Goal: Information Seeking & Learning: Understand process/instructions

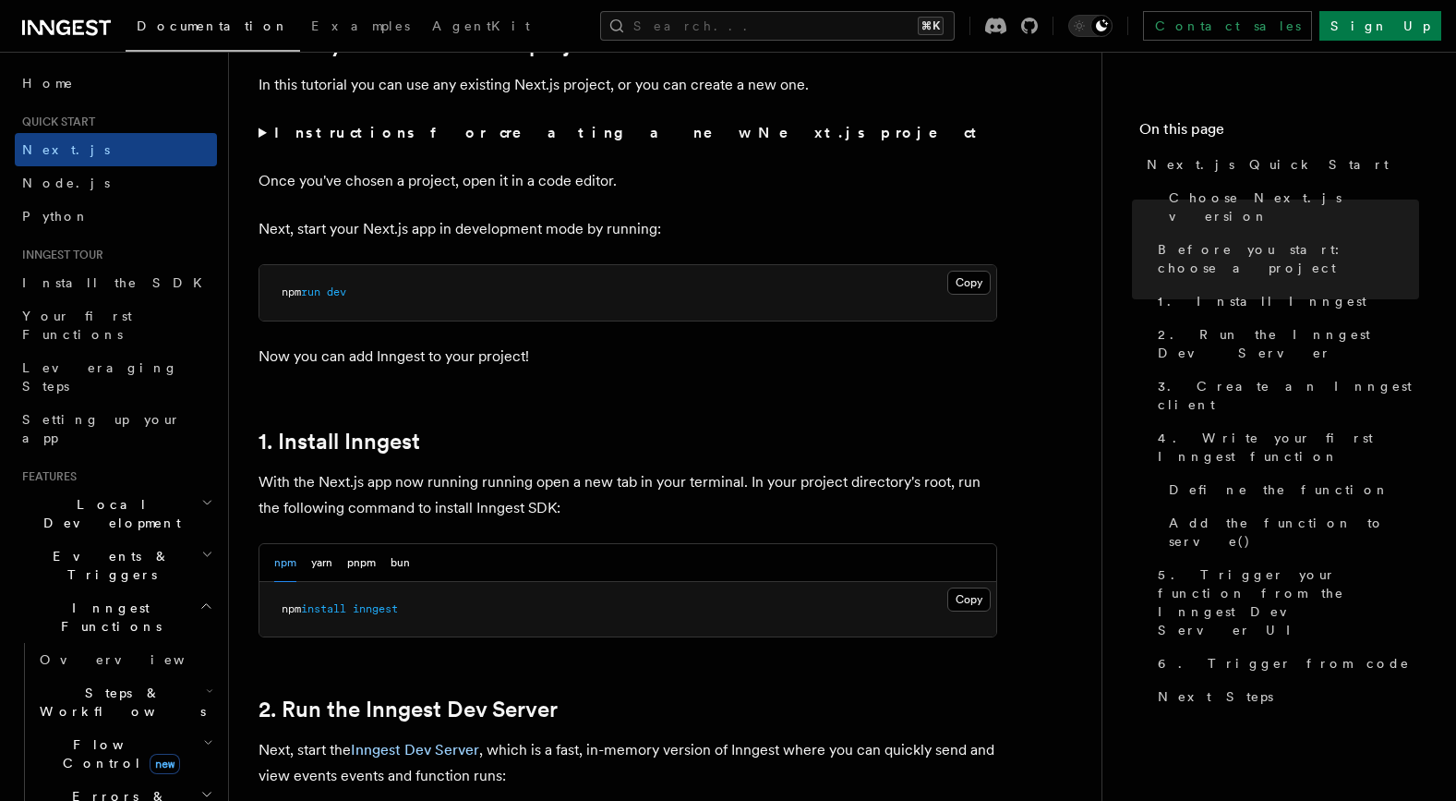
scroll to position [864, 0]
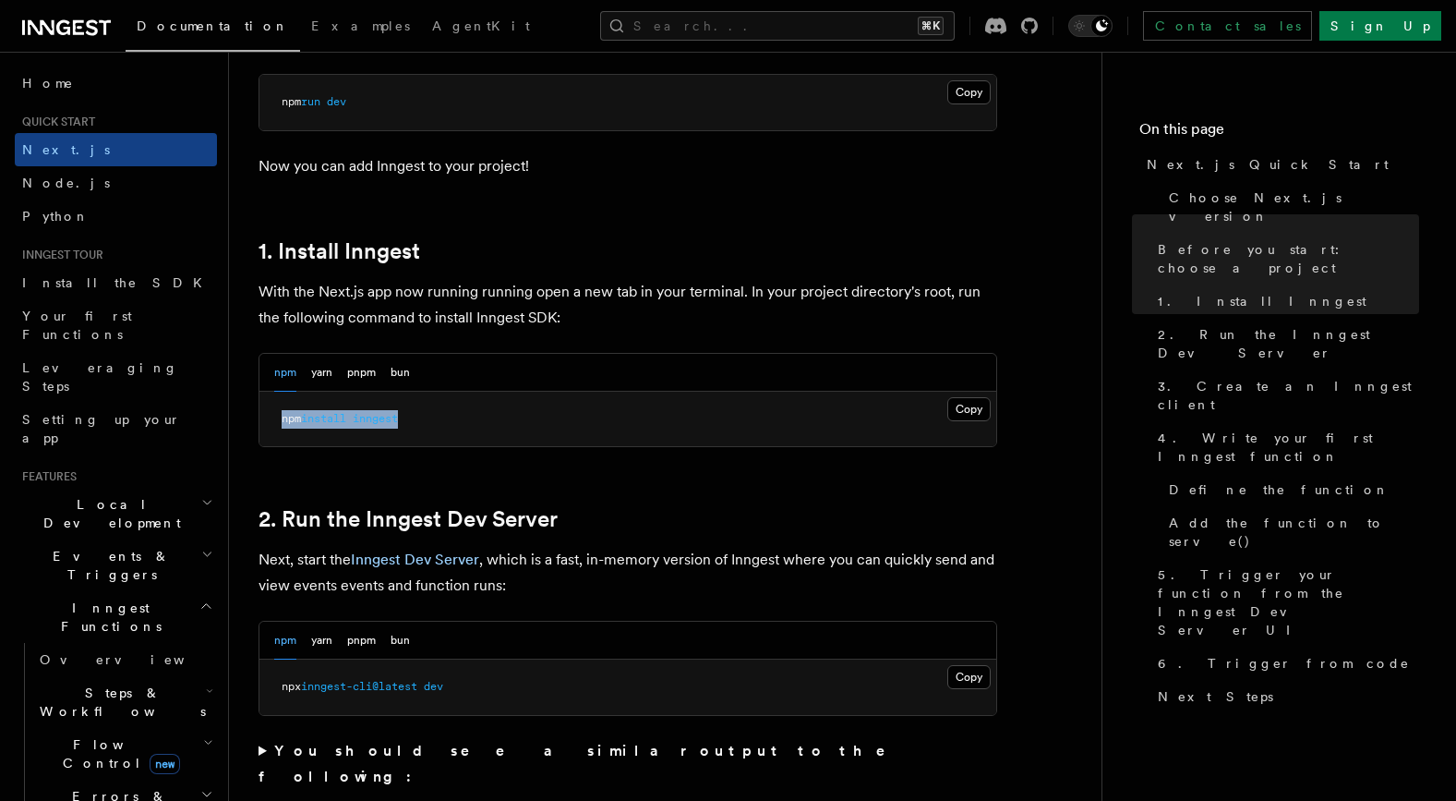
drag, startPoint x: 429, startPoint y: 425, endPoint x: 254, endPoint y: 427, distance: 175.5
copy span "npm install inngest"
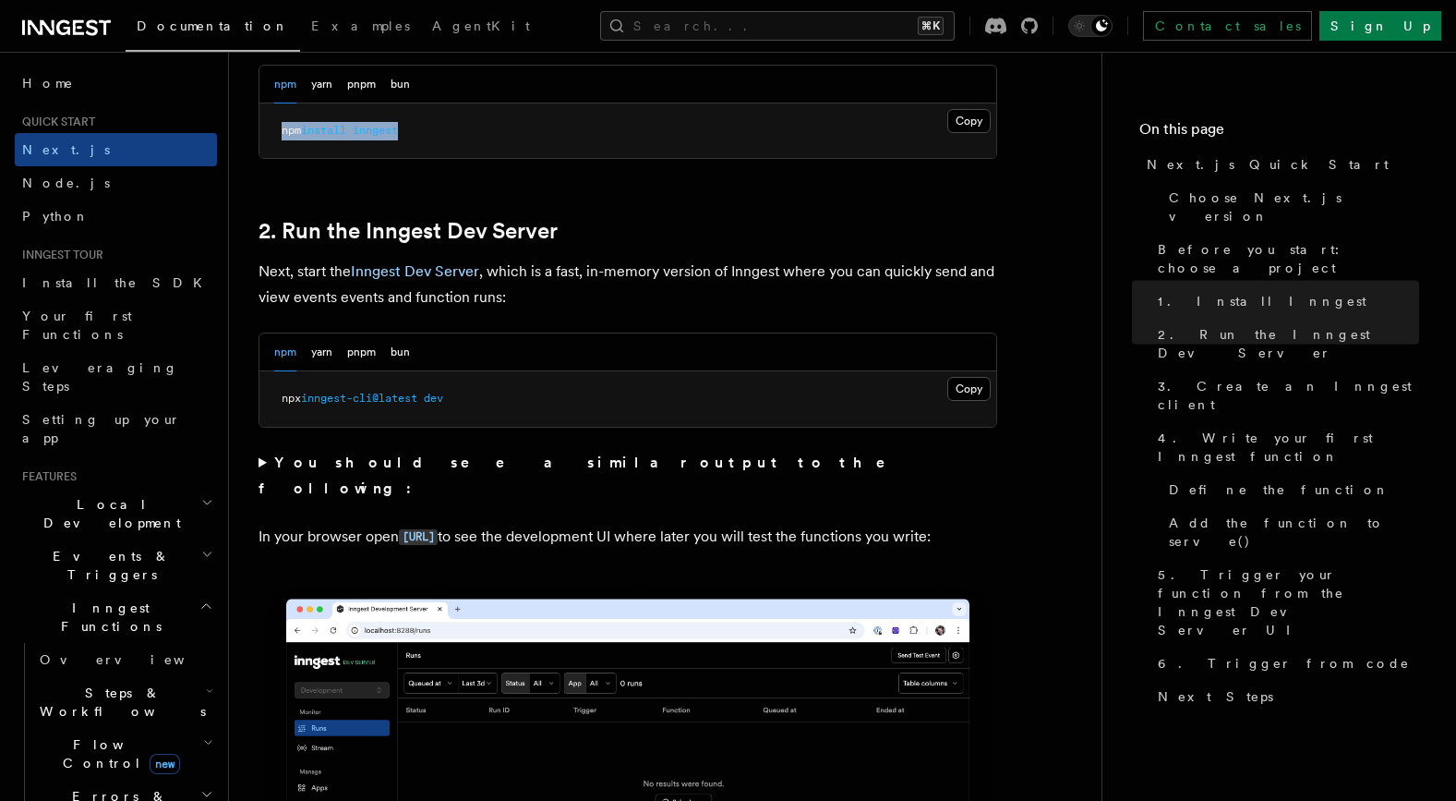
scroll to position [838, 0]
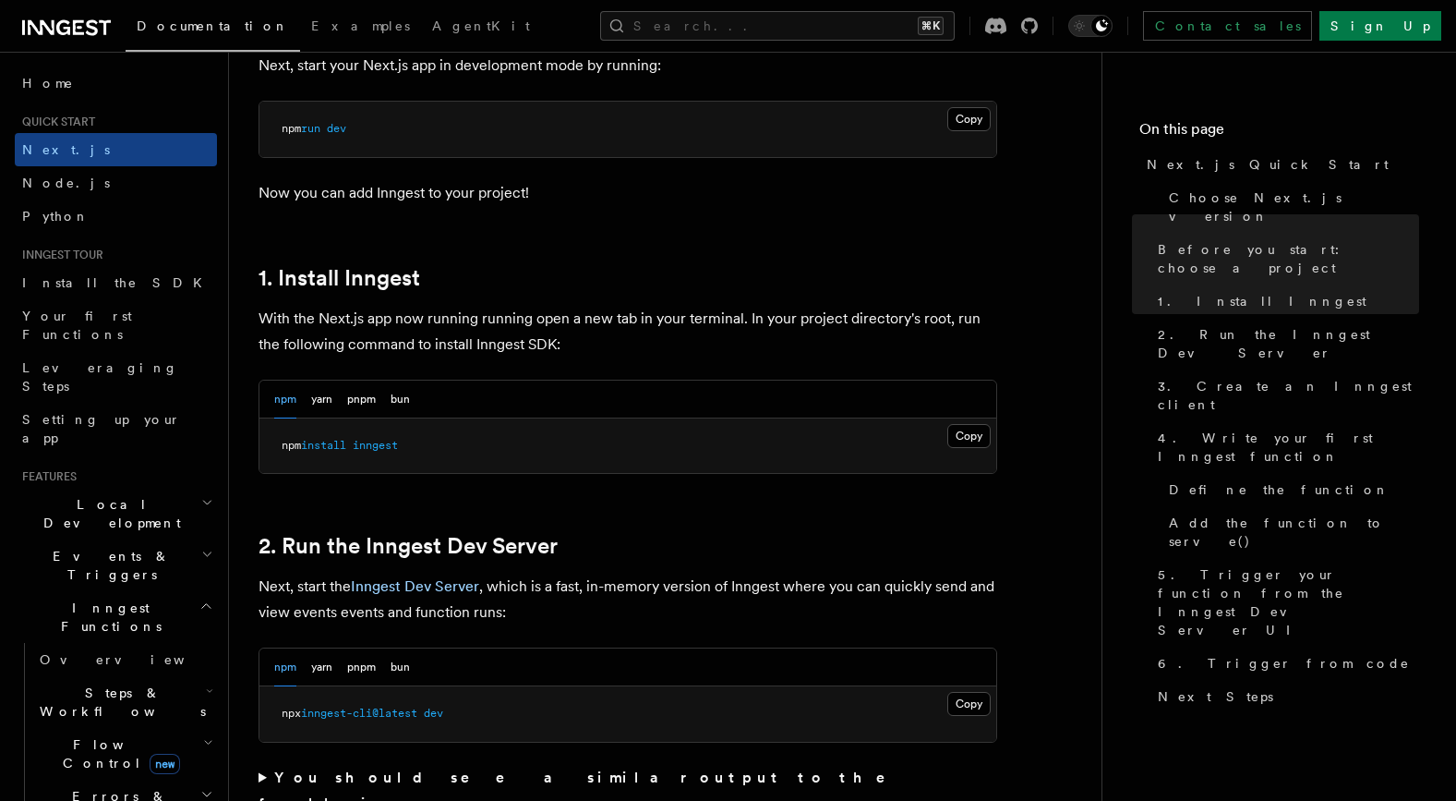
click at [628, 537] on h2 "2. Run the Inngest Dev Server" at bounding box center [628, 546] width 739 height 26
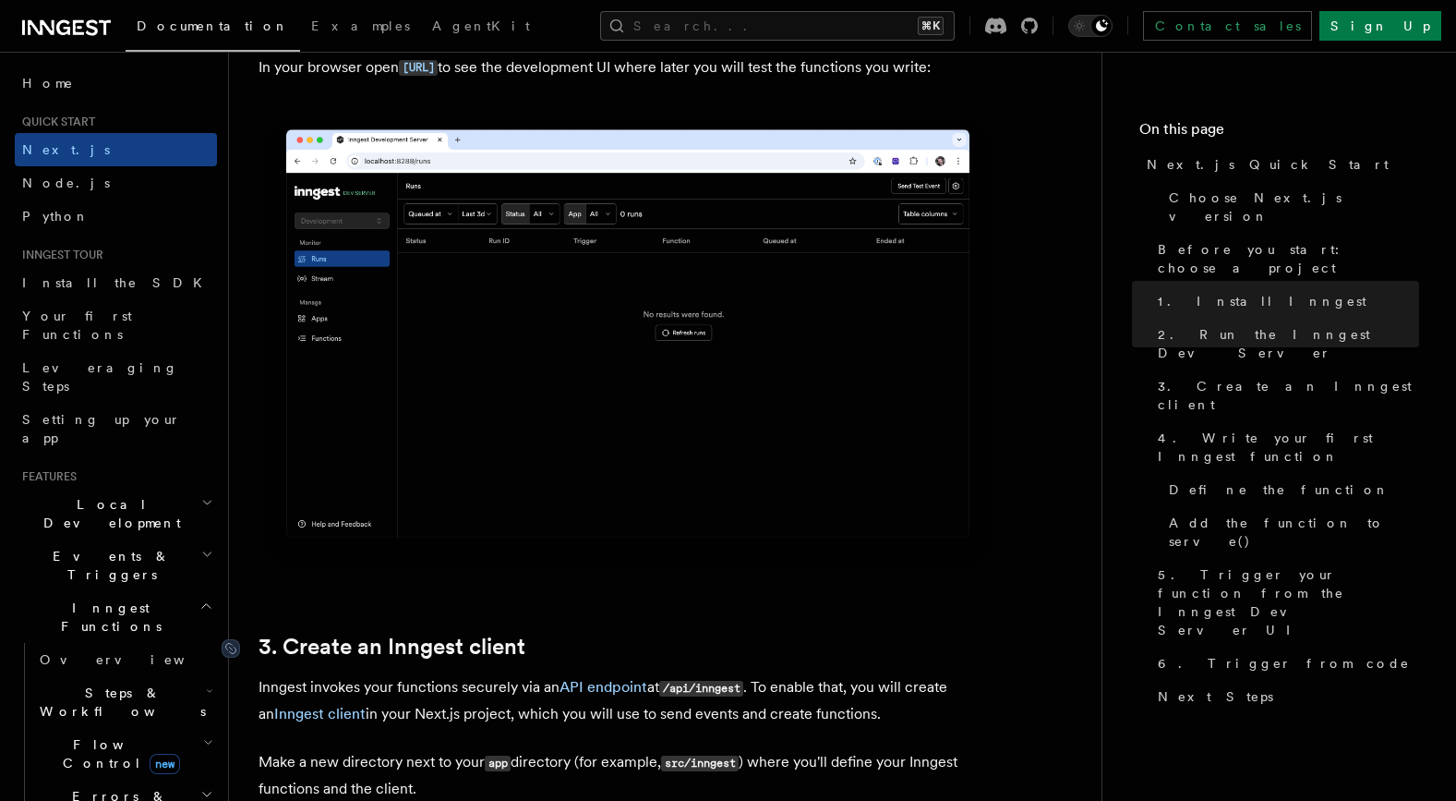
click at [505, 655] on link "3. Create an Inngest client" at bounding box center [392, 646] width 267 height 26
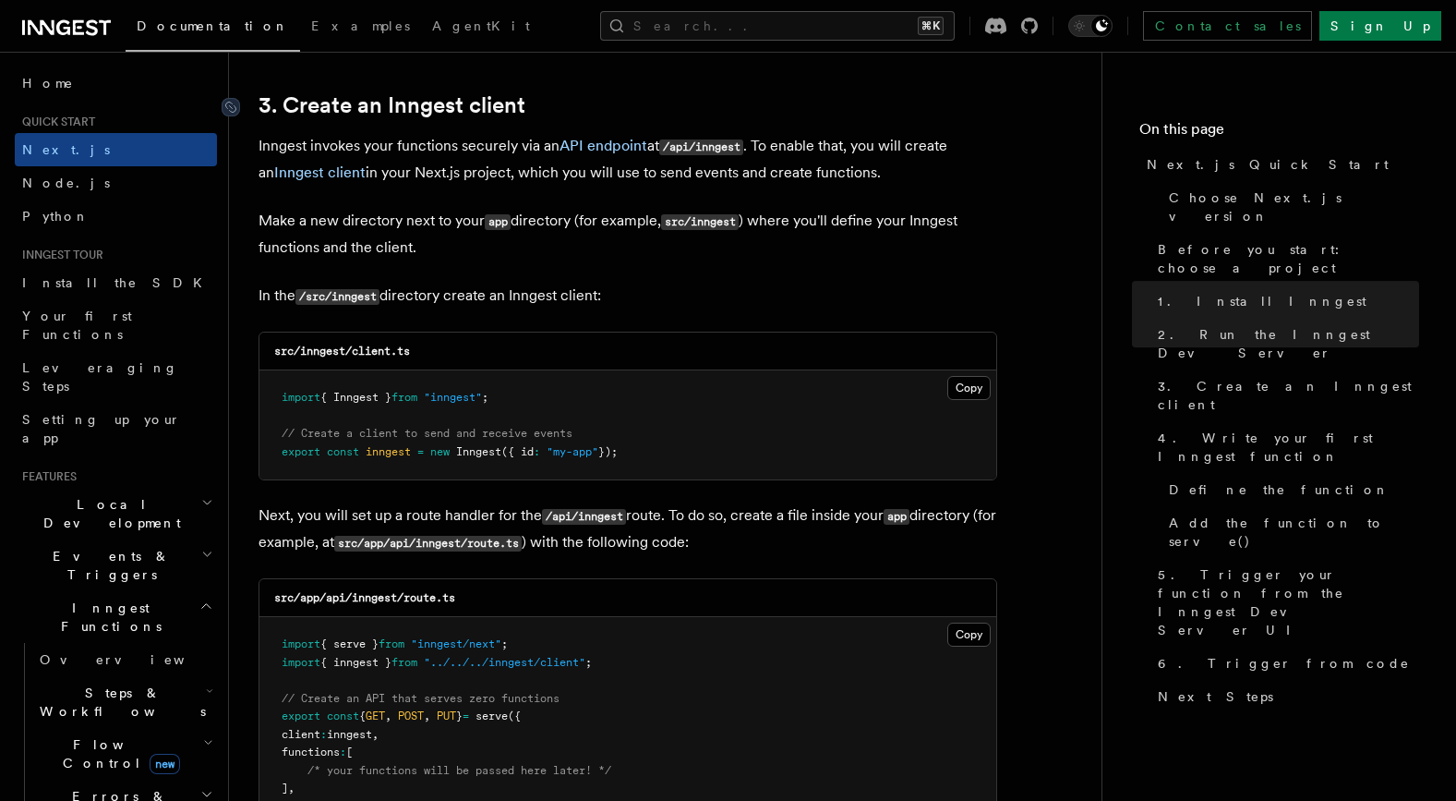
scroll to position [2166, 0]
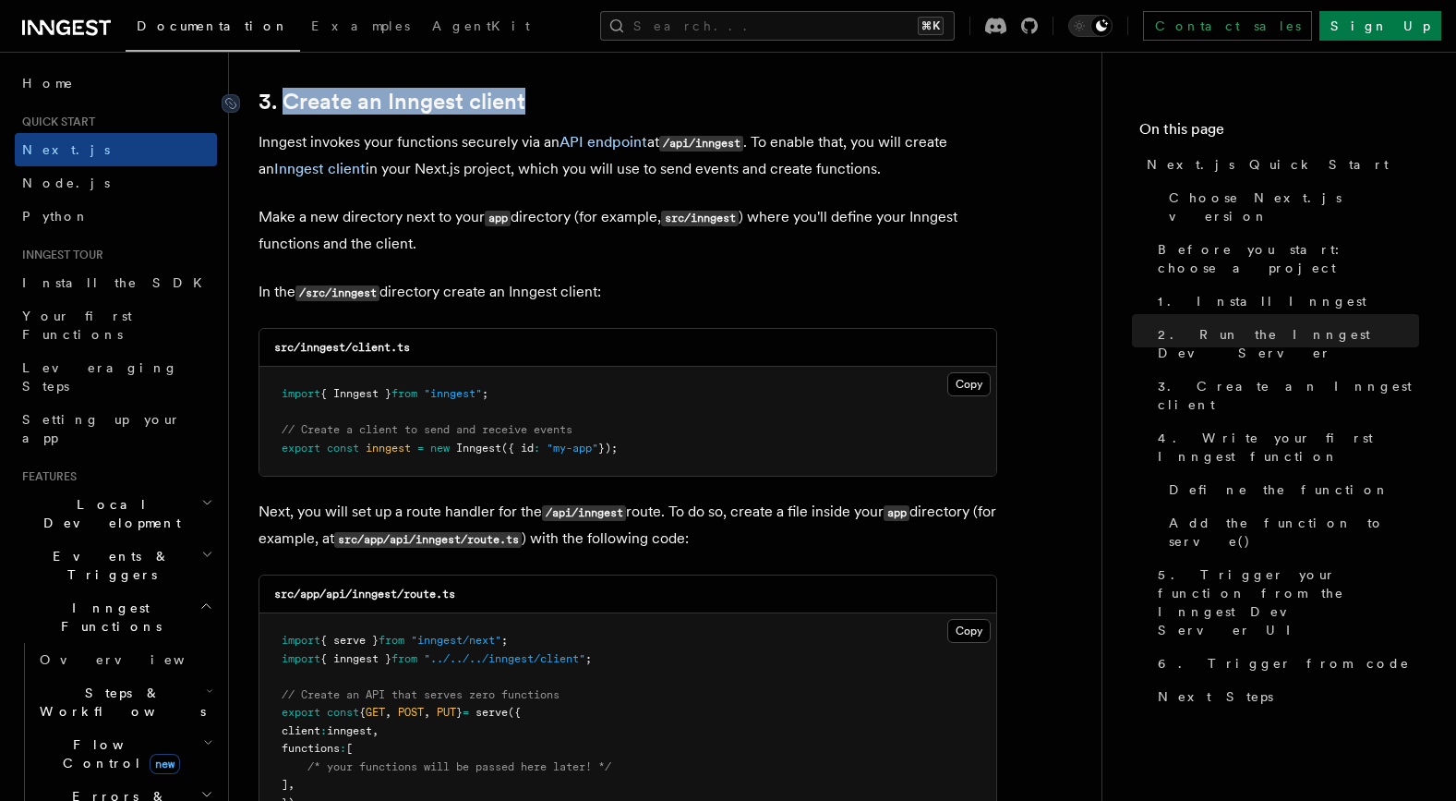
drag, startPoint x: 546, startPoint y: 102, endPoint x: 282, endPoint y: 106, distance: 264.2
click at [282, 106] on h2 "3. Create an Inngest client" at bounding box center [628, 102] width 739 height 26
copy link "Create an Inngest client"
drag, startPoint x: 690, startPoint y: 452, endPoint x: 293, endPoint y: 365, distance: 406.5
click at [293, 365] on div "src/inngest/client.ts Copy Copied import { Inngest } from "inngest" ; // Create…" at bounding box center [628, 402] width 739 height 149
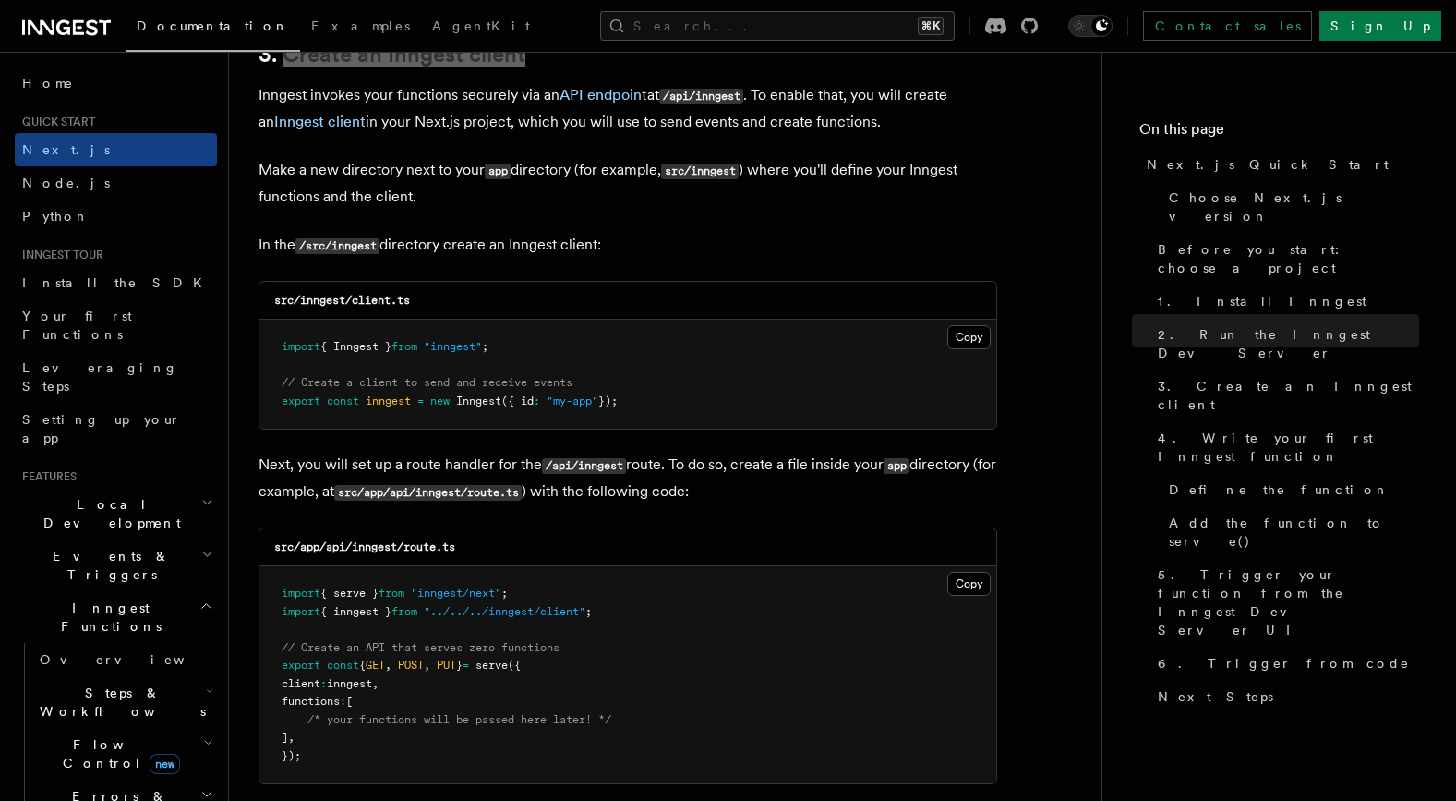
scroll to position [2218, 0]
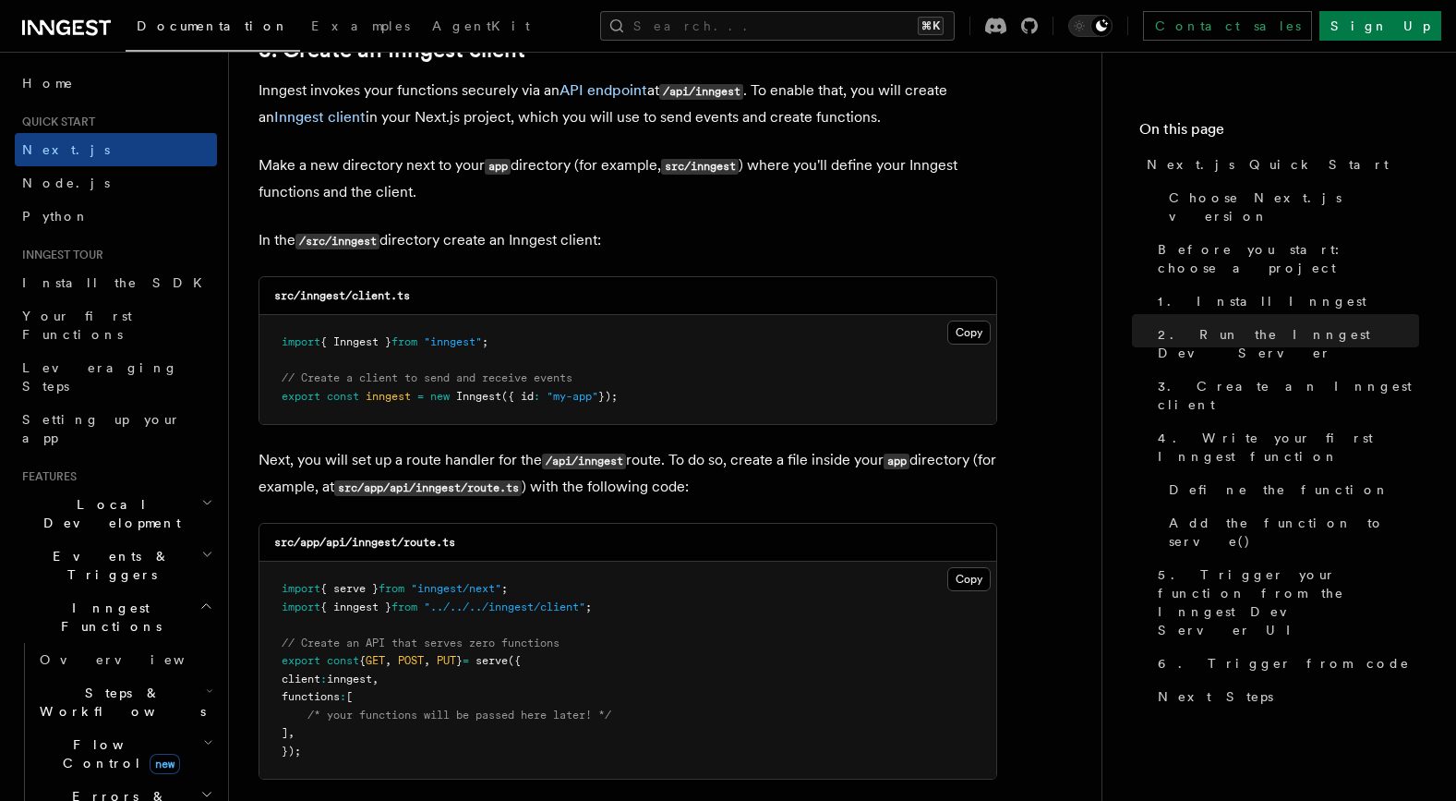
click at [658, 383] on pre "import { Inngest } from "inngest" ; // Create a client to send and receive even…" at bounding box center [627, 369] width 737 height 109
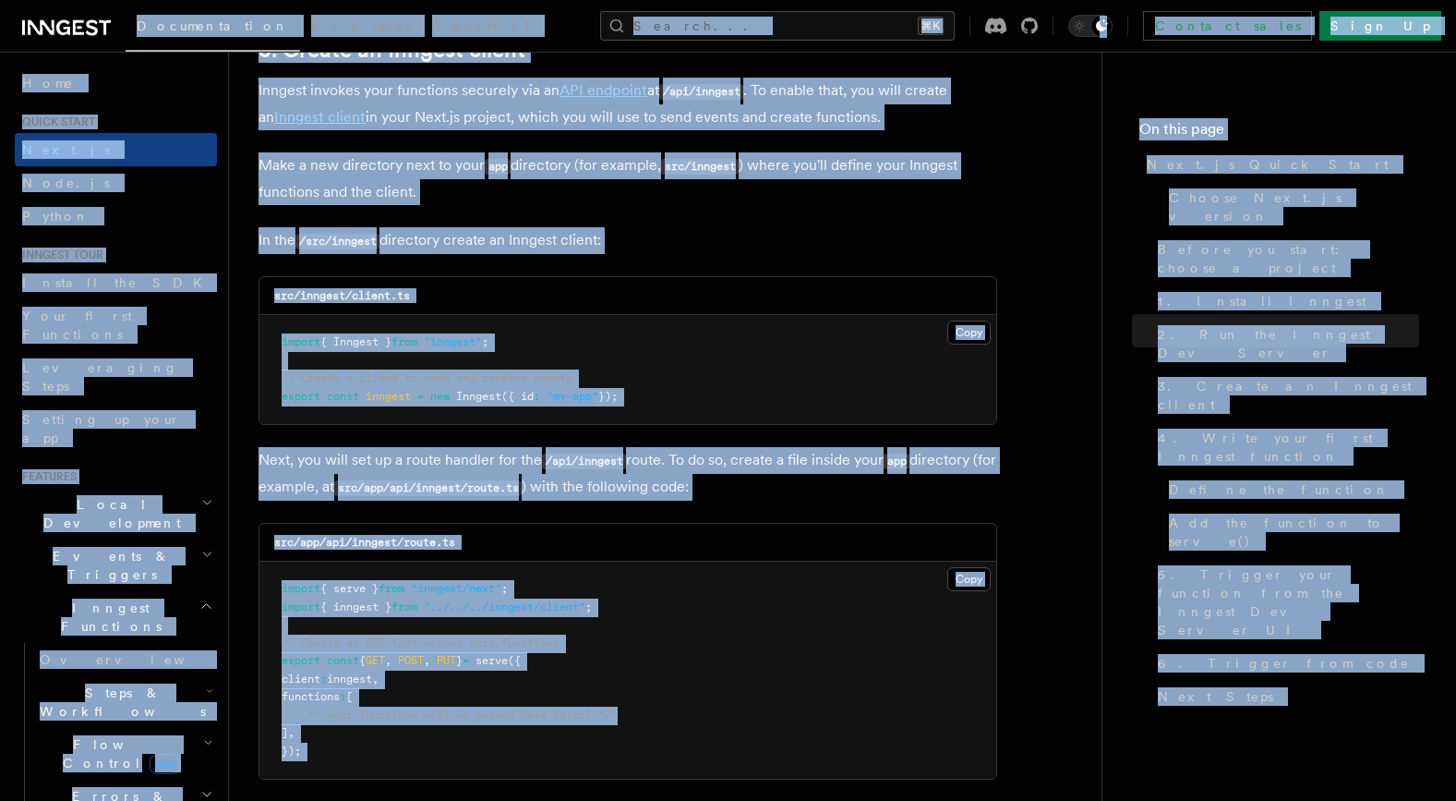
copy body "Loremipsumdol Sitametc AdipiSci Elitse... ⌘D Eiusmod tempo Inci Ut Labore... Et…"
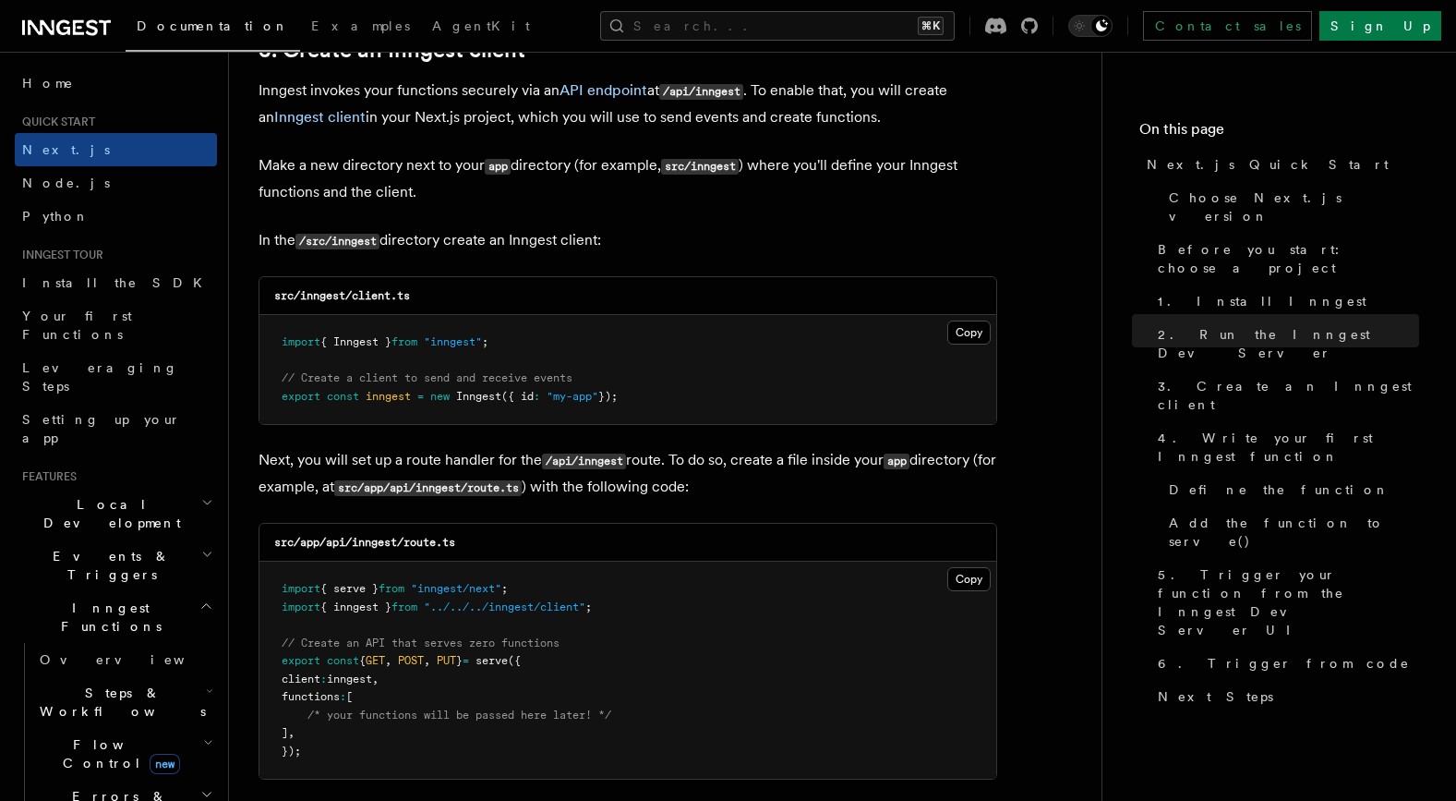
click at [682, 382] on pre "import { Inngest } from "inngest" ; // Create a client to send and receive even…" at bounding box center [627, 369] width 737 height 109
click at [971, 332] on button "Copy Copied" at bounding box center [968, 332] width 43 height 24
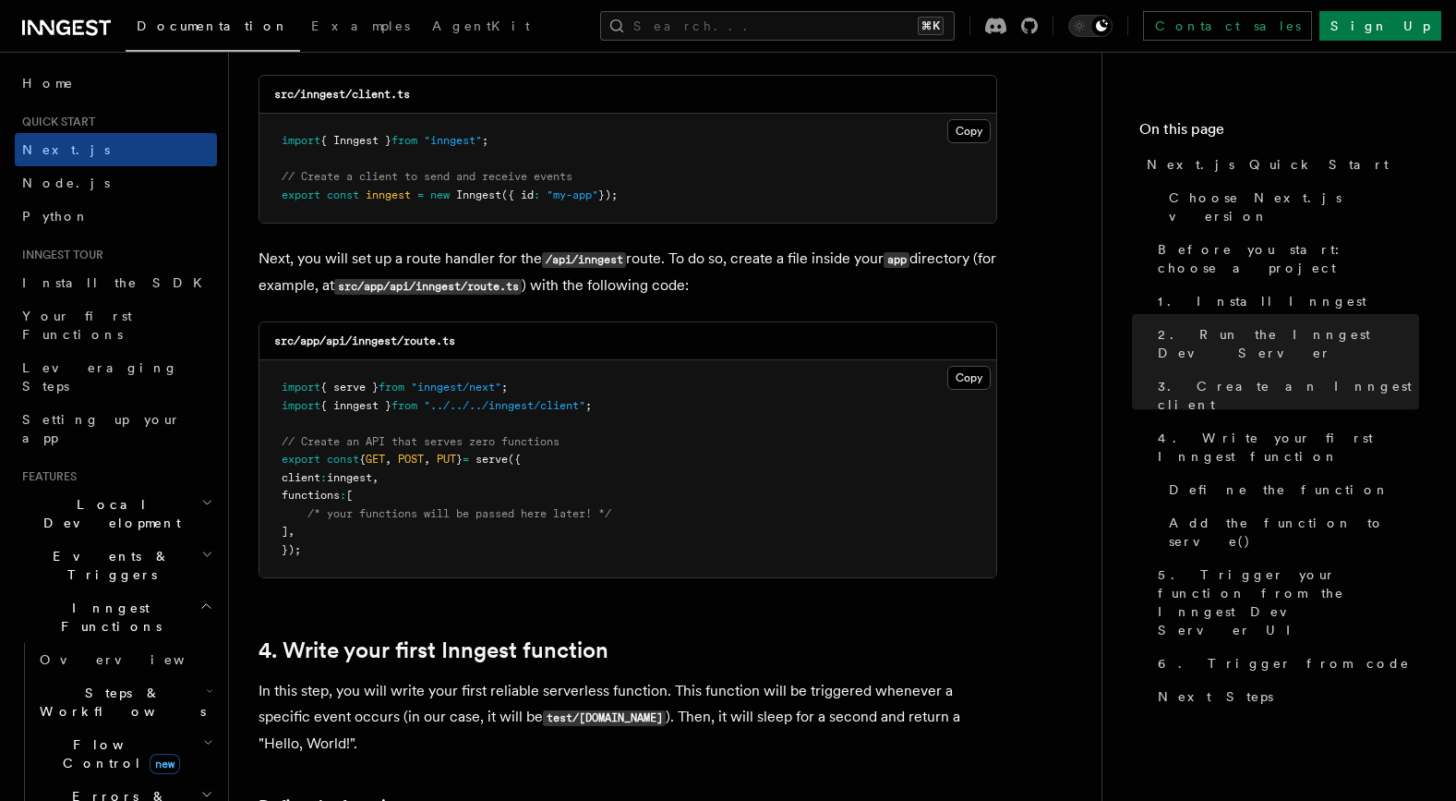
scroll to position [2389, 0]
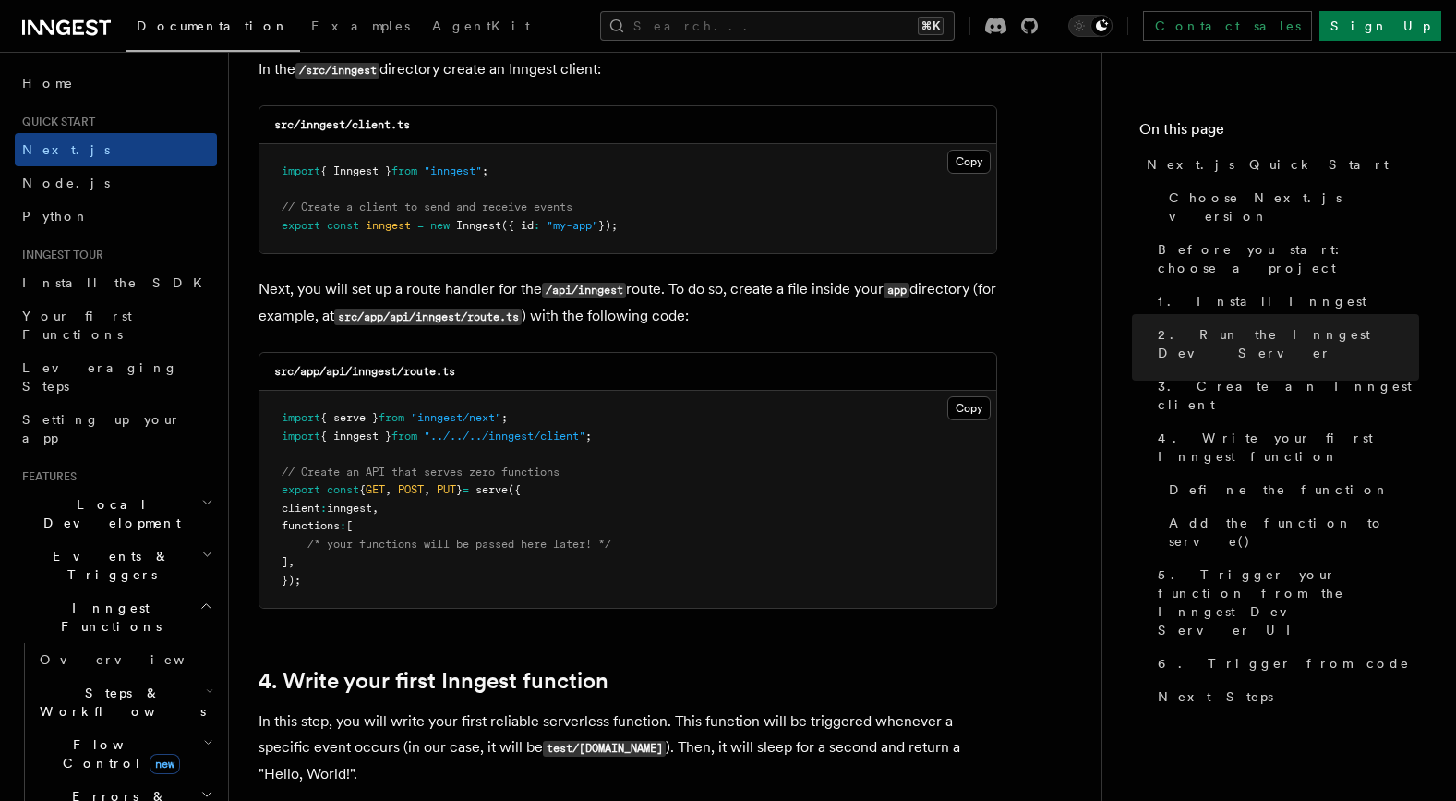
click at [753, 369] on div "src/app/api/inngest/route.ts" at bounding box center [627, 372] width 737 height 38
click at [962, 404] on button "Copy Copied" at bounding box center [968, 408] width 43 height 24
